Goal: Check status: Check status

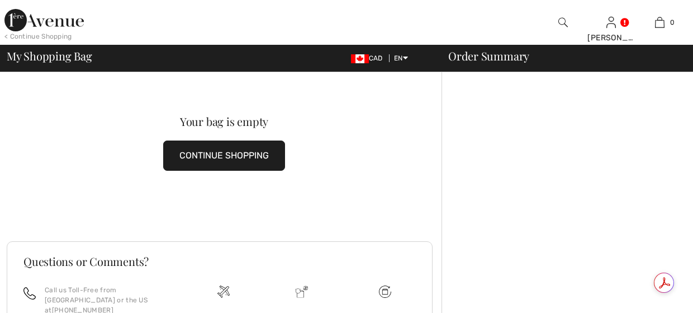
click at [35, 20] on img at bounding box center [43, 20] width 79 height 22
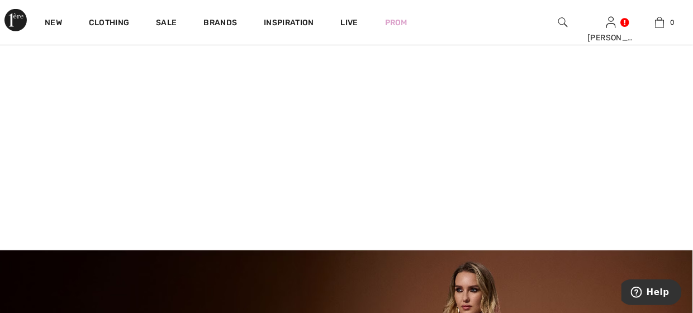
scroll to position [224, 0]
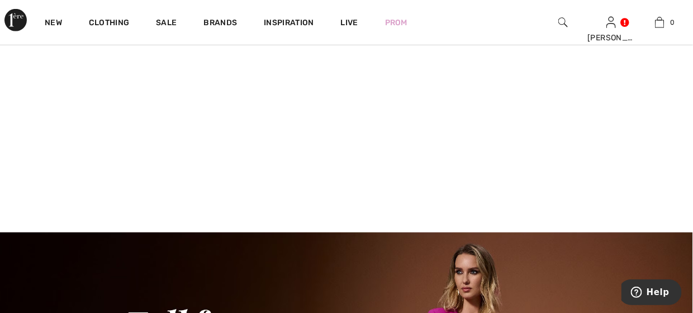
click at [136, 121] on video at bounding box center [346, 60] width 693 height 347
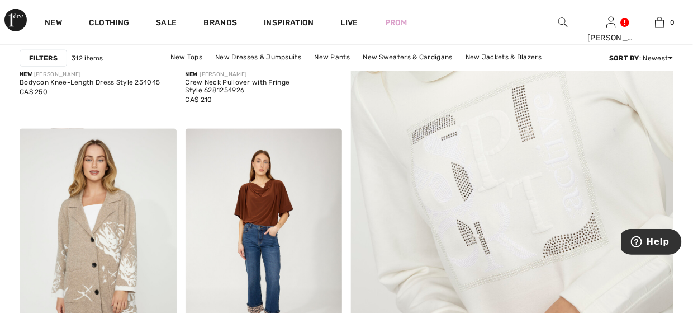
scroll to position [447, 0]
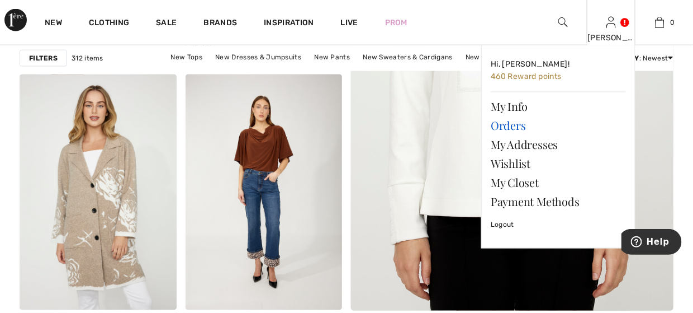
click at [520, 126] on link "Orders" at bounding box center [558, 125] width 135 height 19
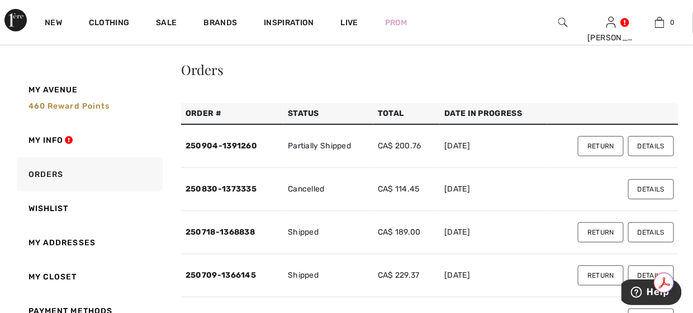
scroll to position [56, 0]
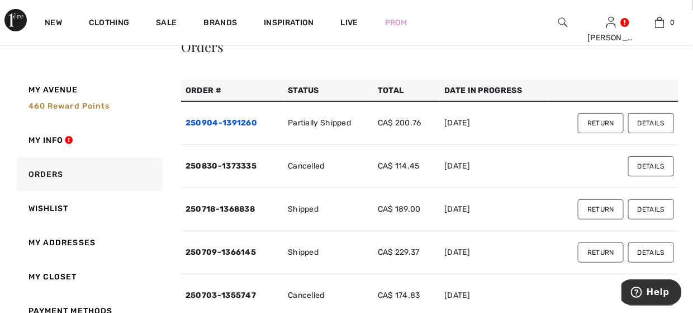
click at [235, 123] on link "250904-1391260" at bounding box center [222, 123] width 72 height 10
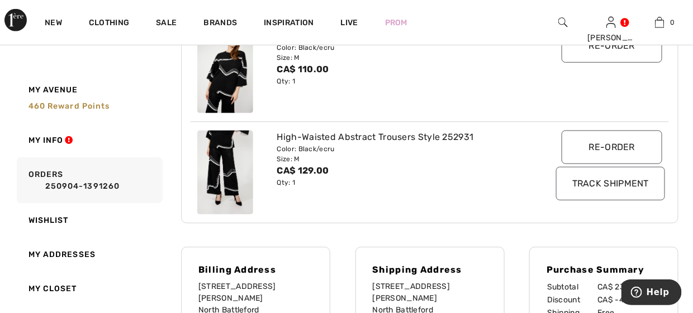
scroll to position [224, 0]
